Goal: Information Seeking & Learning: Learn about a topic

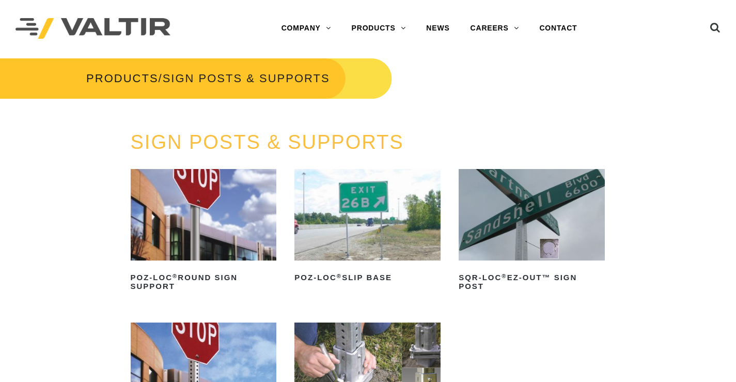
click at [182, 209] on img at bounding box center [204, 214] width 146 height 91
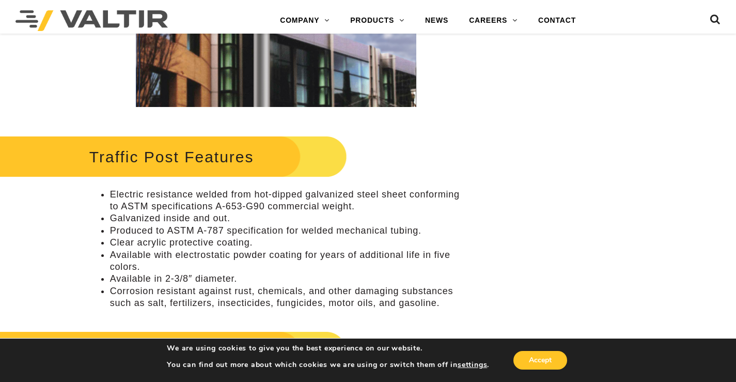
scroll to position [465, 0]
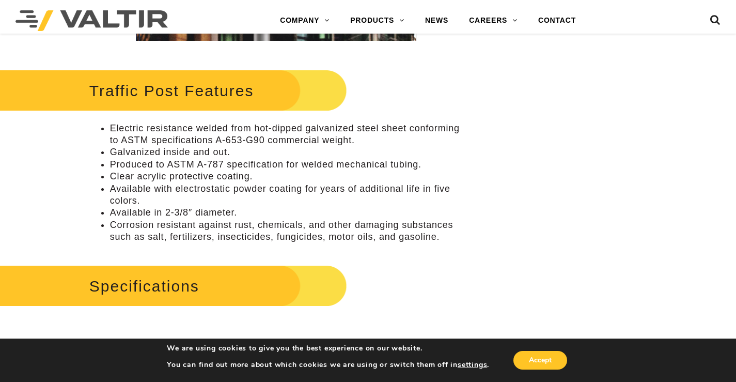
click at [152, 291] on h2 "Specifications" at bounding box center [163, 286] width 368 height 48
click at [313, 291] on h2 "Specifications" at bounding box center [163, 286] width 368 height 48
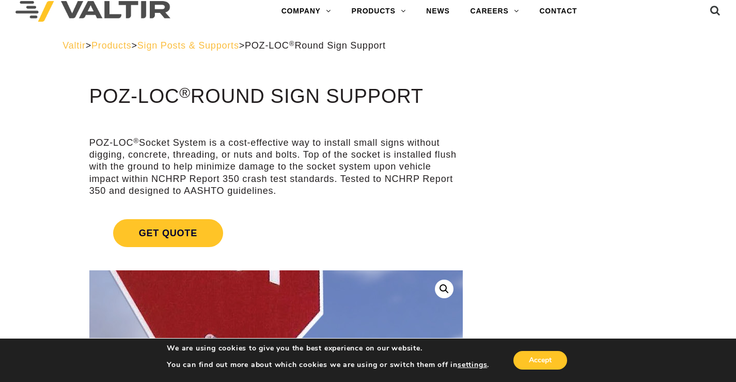
scroll to position [0, 0]
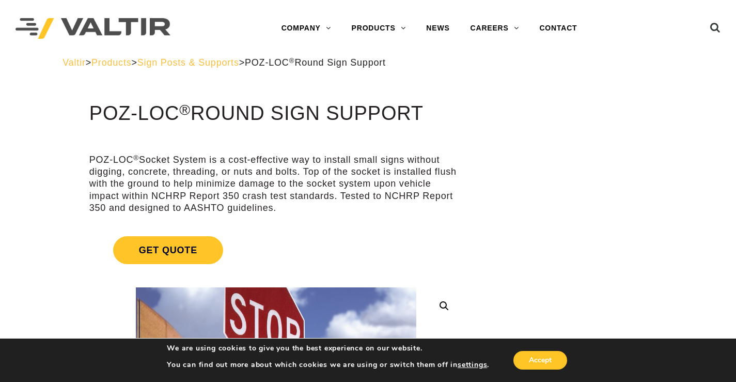
click at [188, 59] on span "Sign Posts & Supports" at bounding box center [188, 62] width 102 height 10
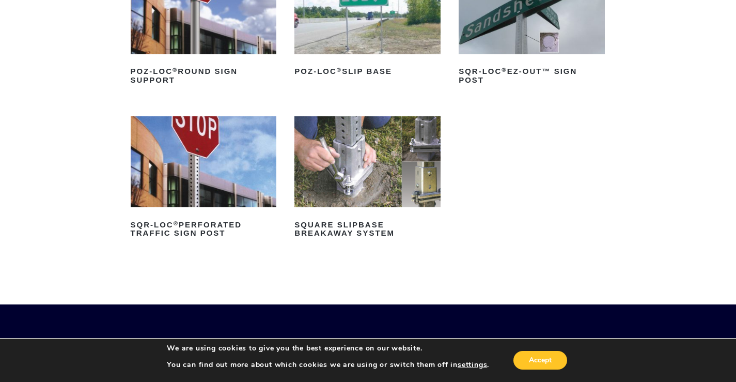
scroll to position [207, 0]
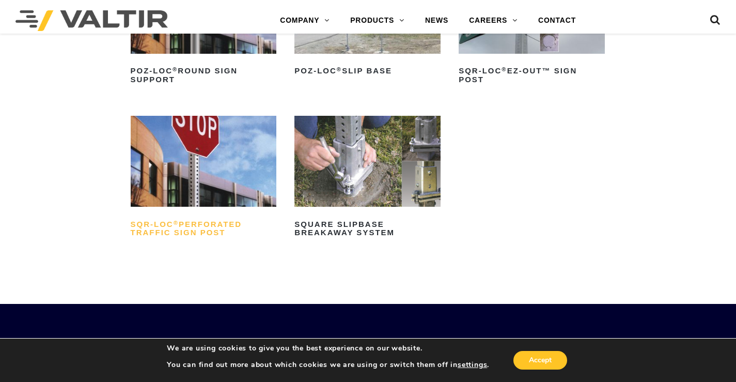
click at [177, 225] on sup "®" at bounding box center [175, 222] width 5 height 6
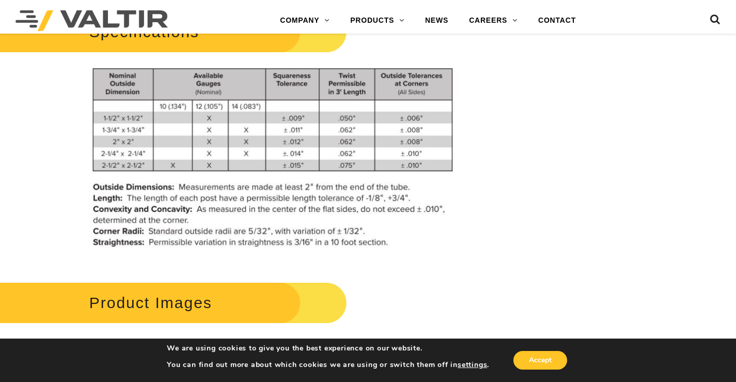
scroll to position [826, 0]
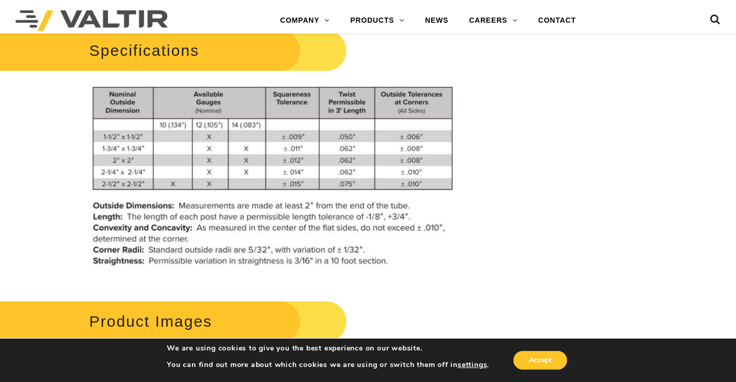
click at [123, 61] on h2 "Specifications" at bounding box center [163, 50] width 368 height 48
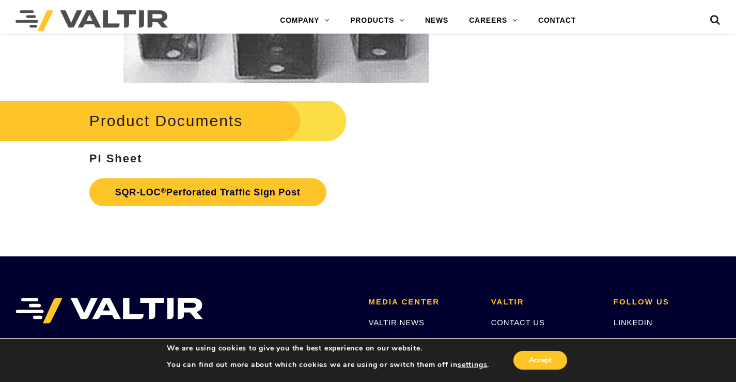
scroll to position [1910, 0]
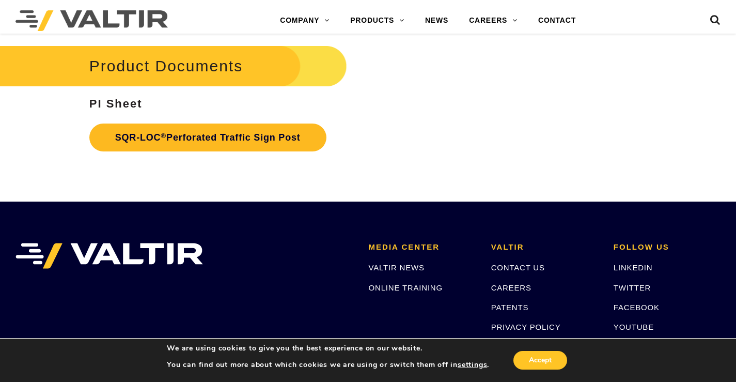
click at [209, 135] on link "SQR-LOC ® Perforated Traffic Sign Post" at bounding box center [207, 137] width 237 height 28
